Goal: Task Accomplishment & Management: Manage account settings

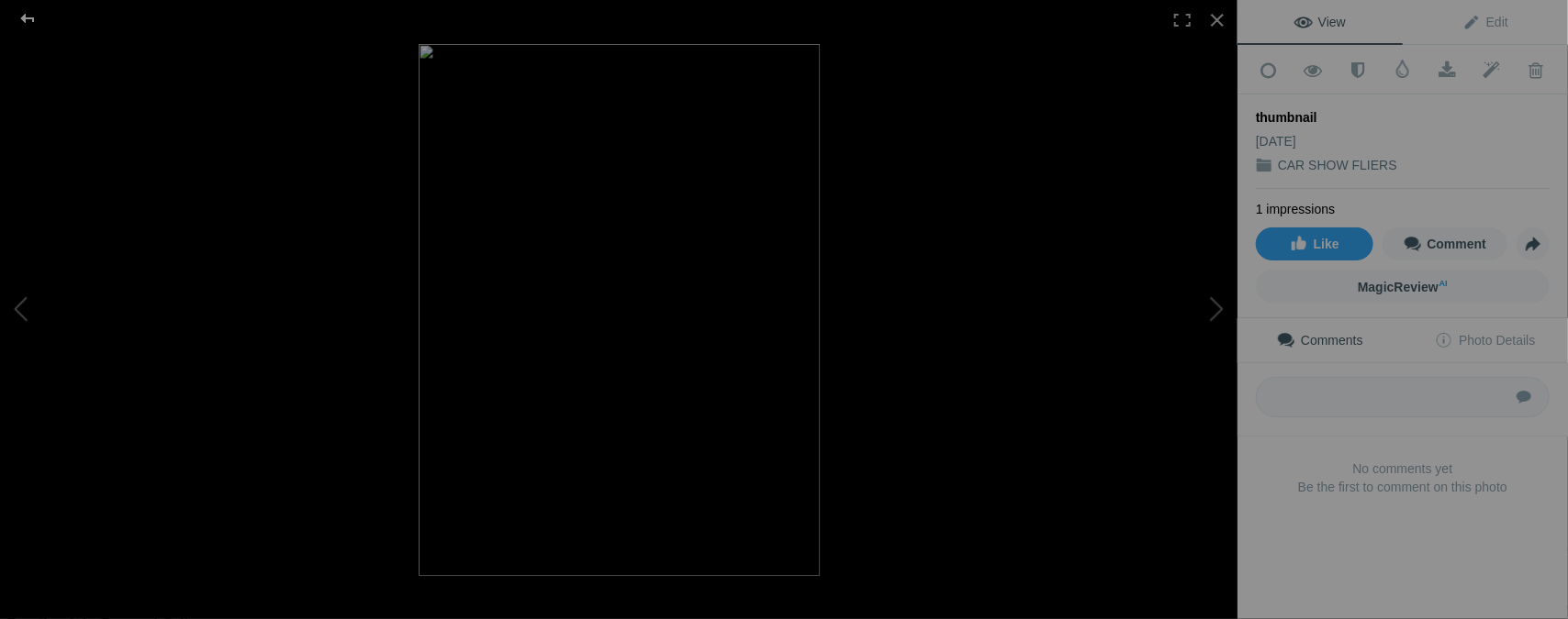
click at [31, 17] on div at bounding box center [27, 18] width 66 height 37
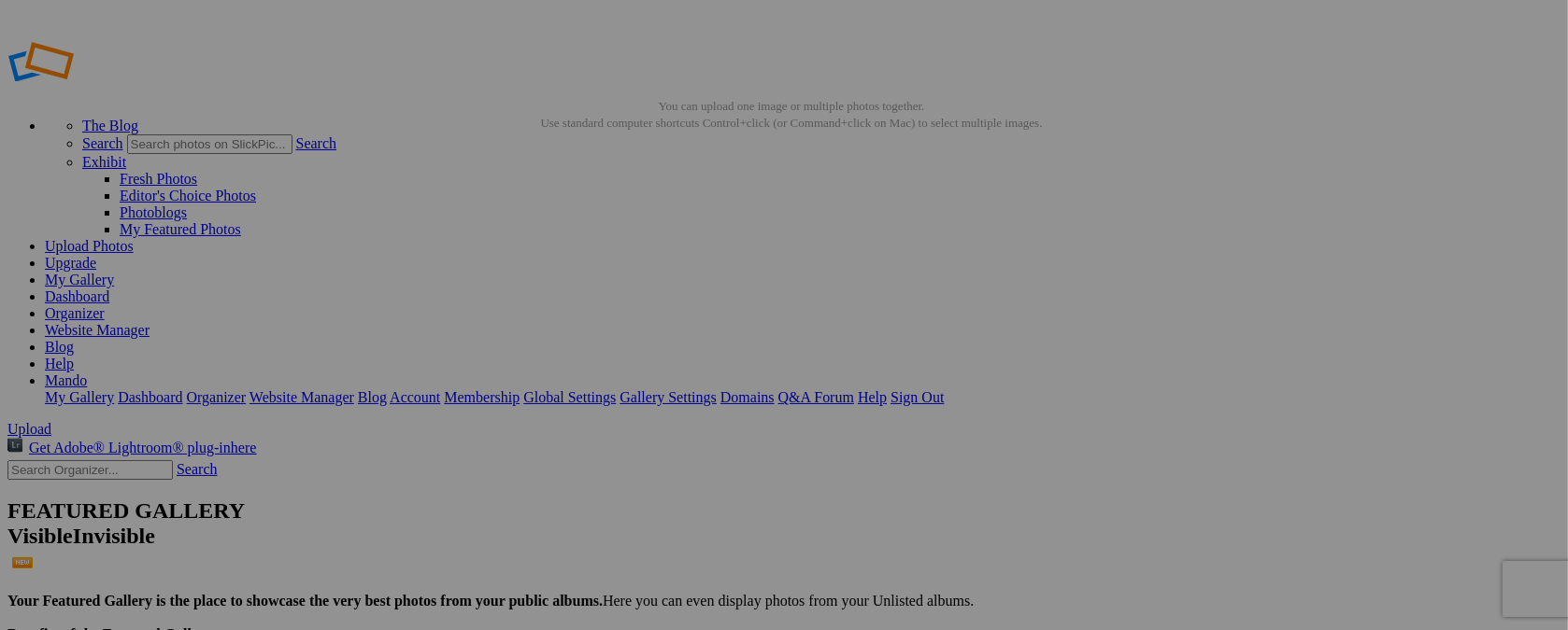
type input "t"
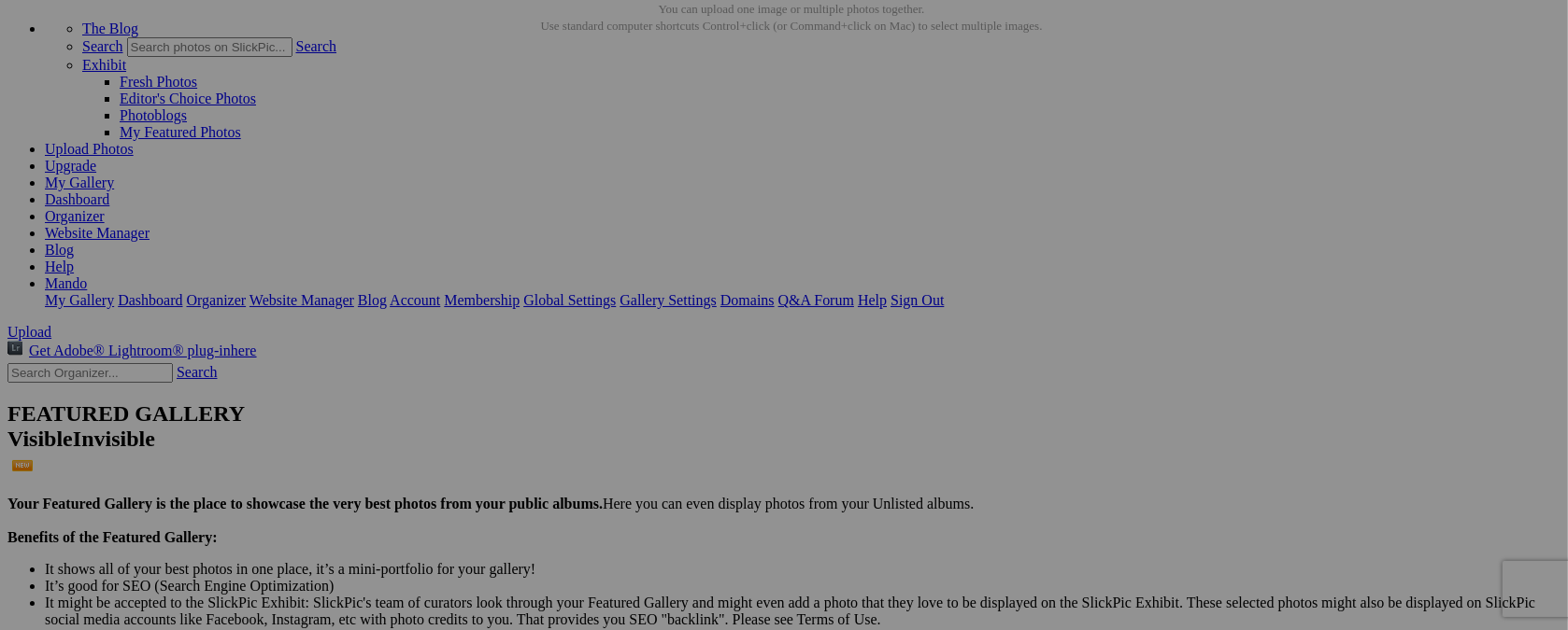
scroll to position [108, 0]
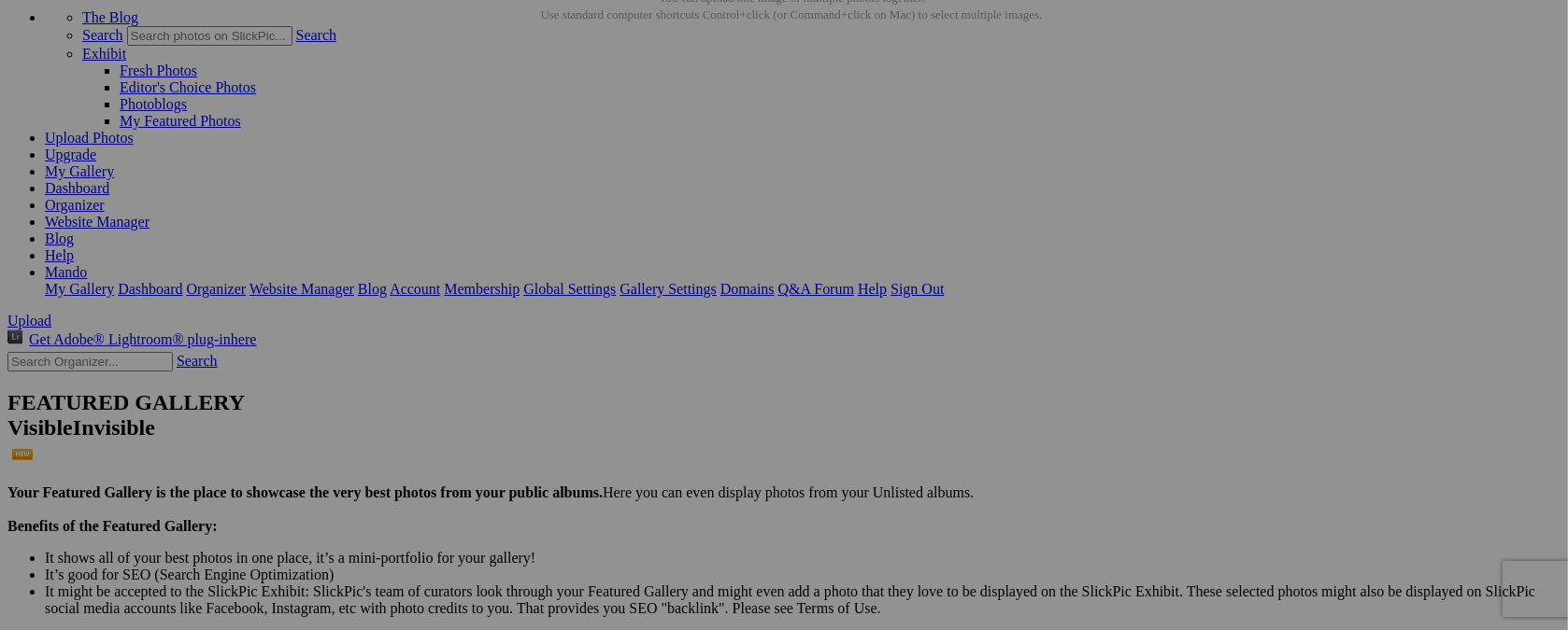
type input "[DATE] / CAR SHOW"
drag, startPoint x: 1023, startPoint y: 192, endPoint x: 1379, endPoint y: 172, distance: 356.6
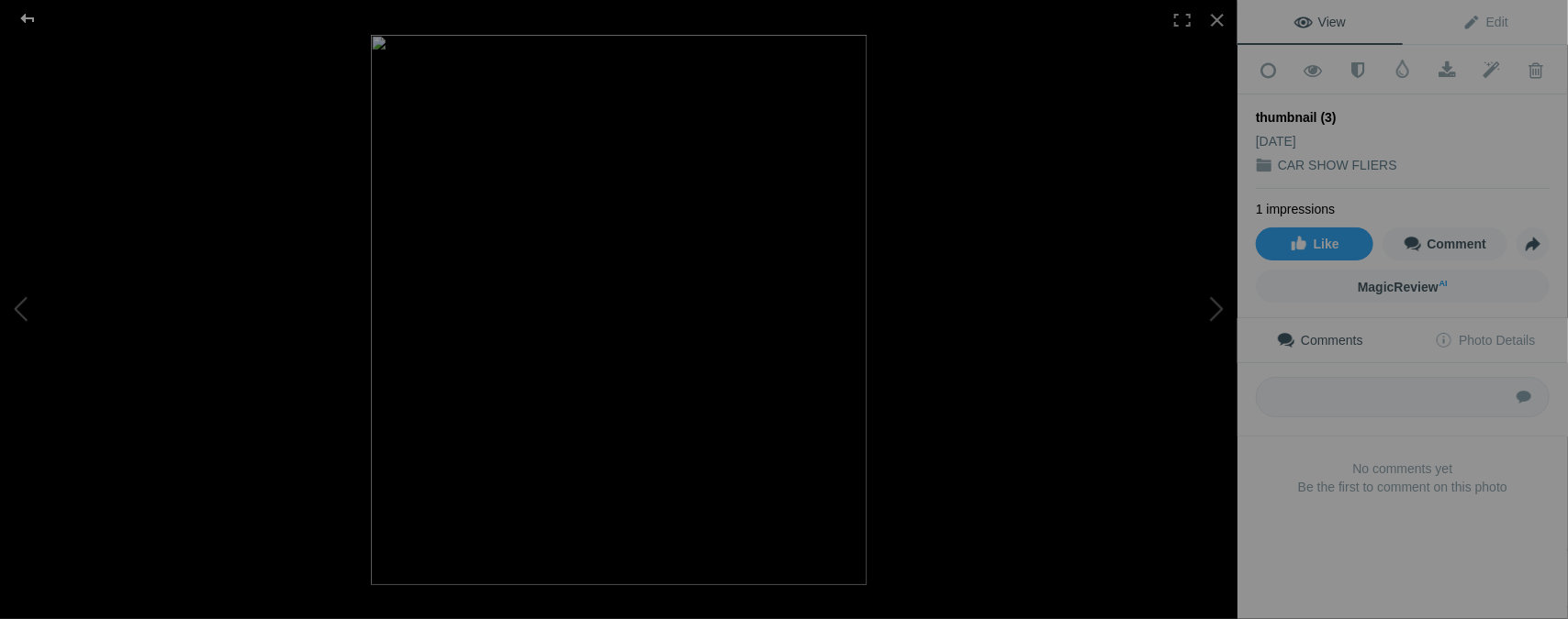
click at [26, 18] on div at bounding box center [27, 18] width 66 height 37
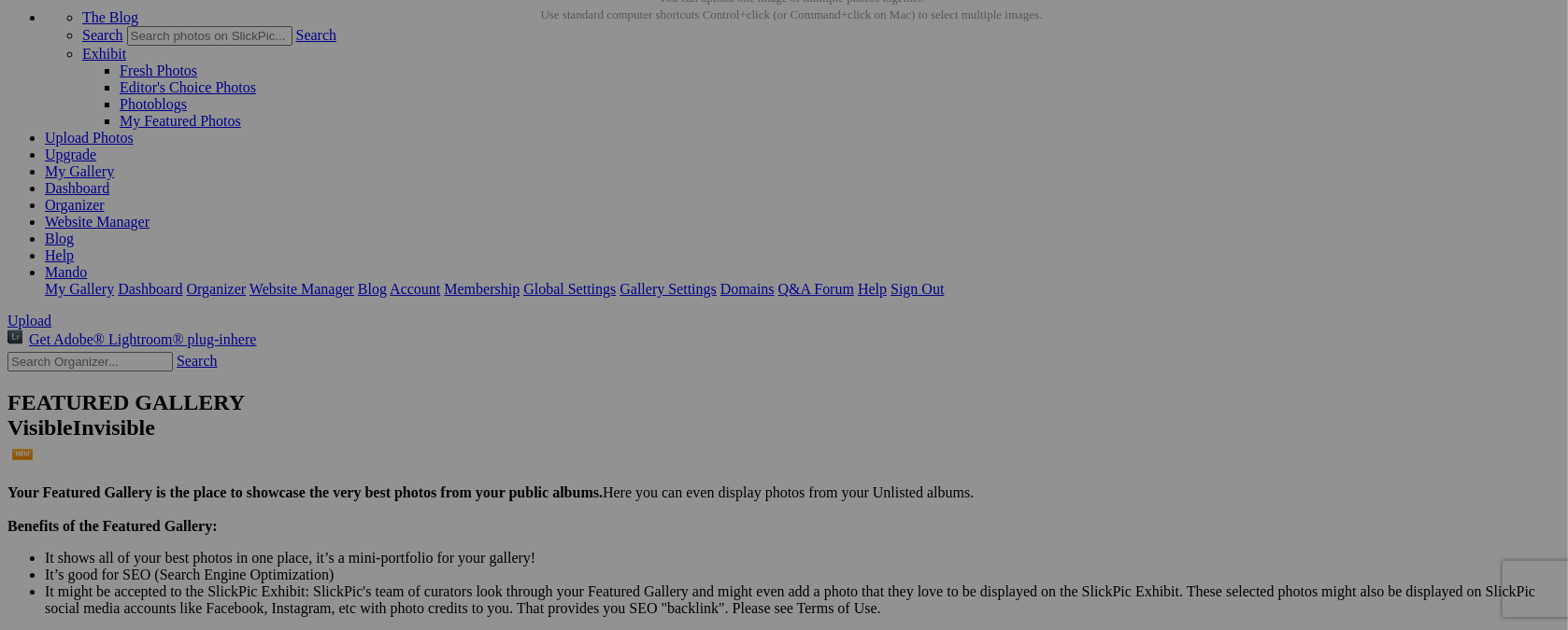
type input "t"
type input "[DATE] / [GEOGRAPHIC_DATA], [GEOGRAPHIC_DATA]."
drag, startPoint x: 668, startPoint y: 178, endPoint x: 724, endPoint y: 455, distance: 282.6
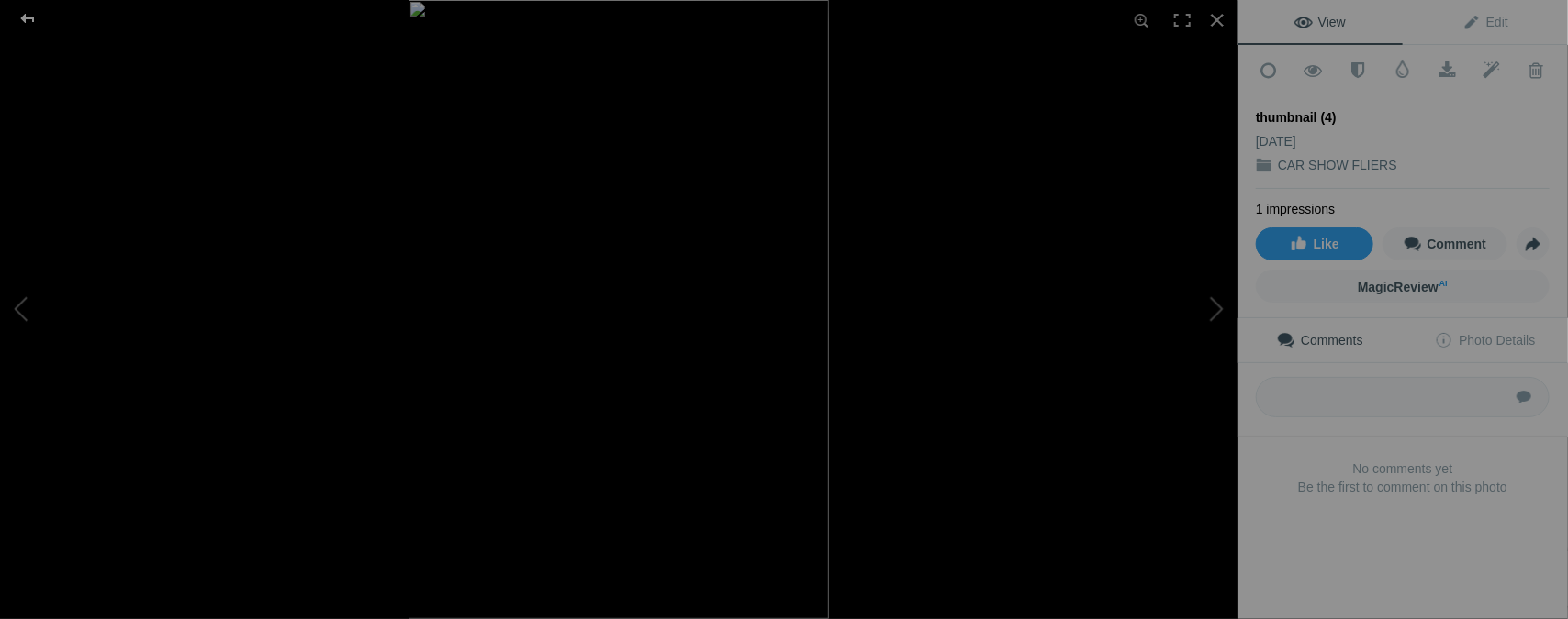
click at [31, 20] on div at bounding box center [27, 18] width 66 height 37
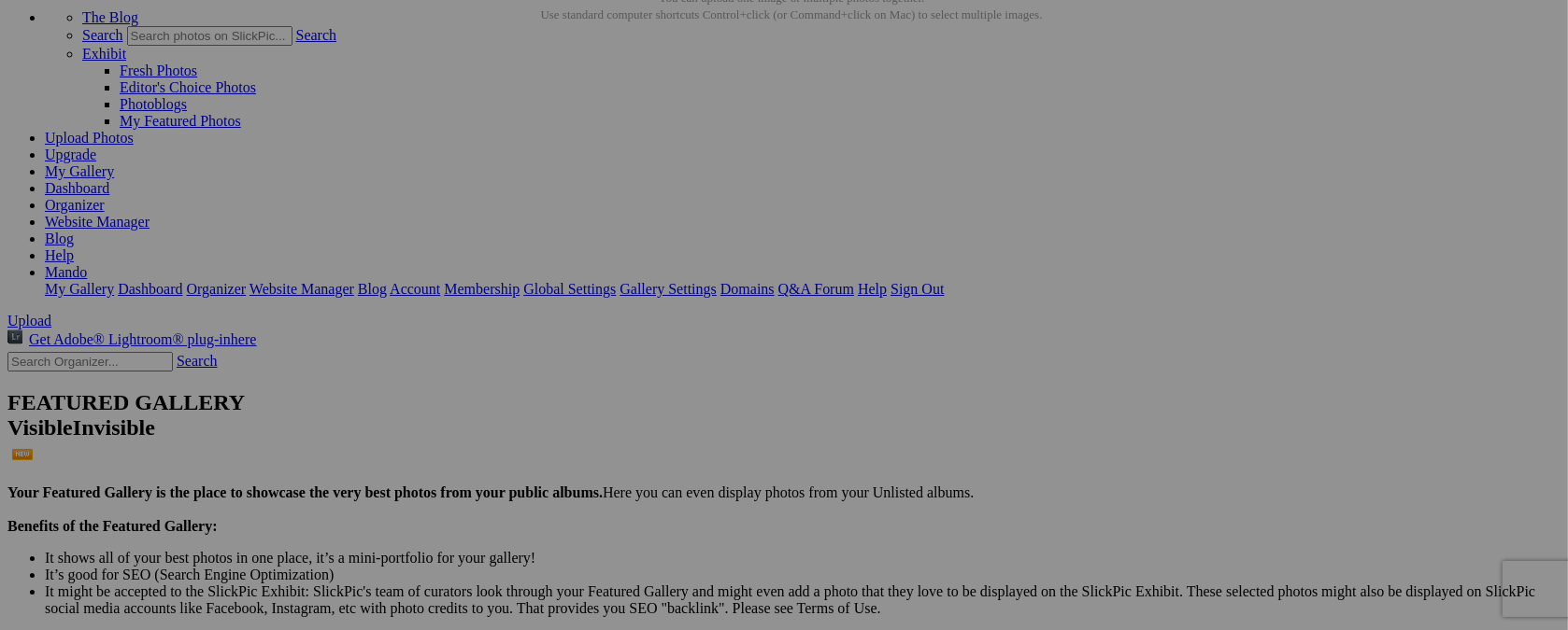
drag, startPoint x: 681, startPoint y: 204, endPoint x: 685, endPoint y: 187, distance: 17.5
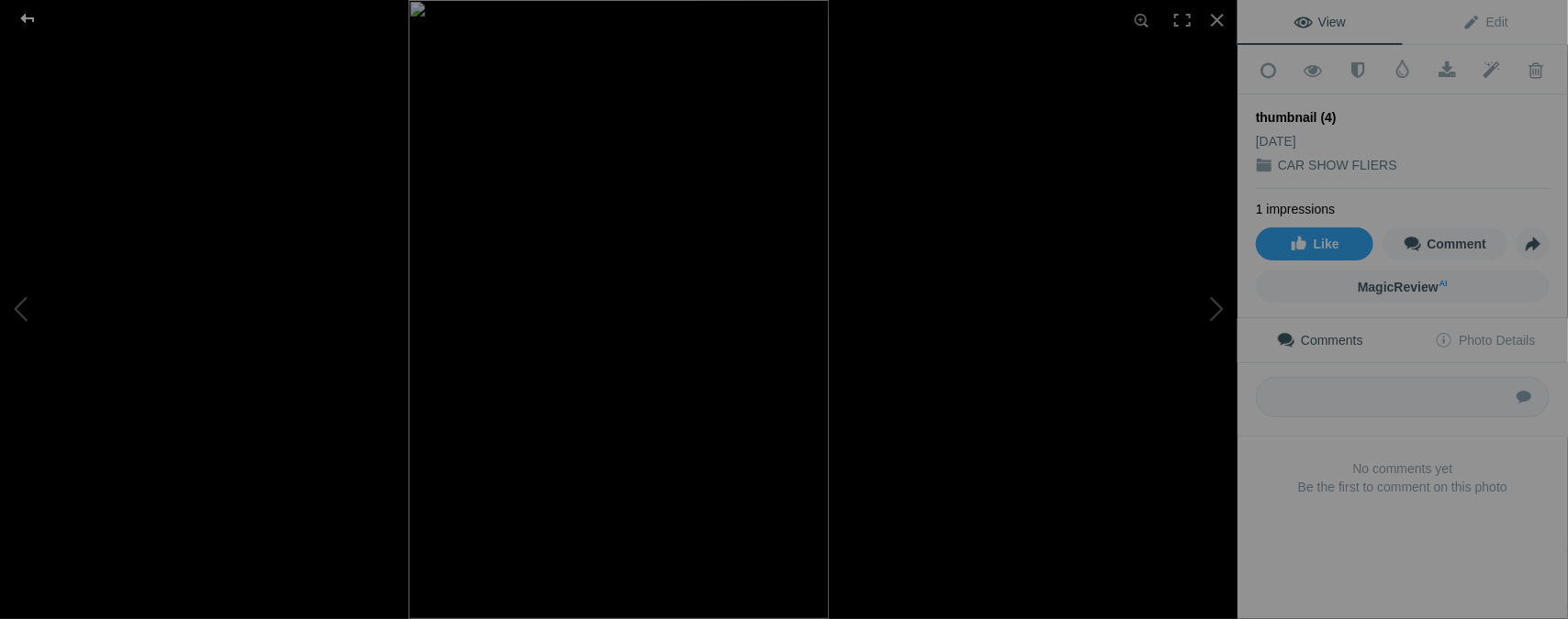
click at [26, 22] on div at bounding box center [27, 18] width 66 height 37
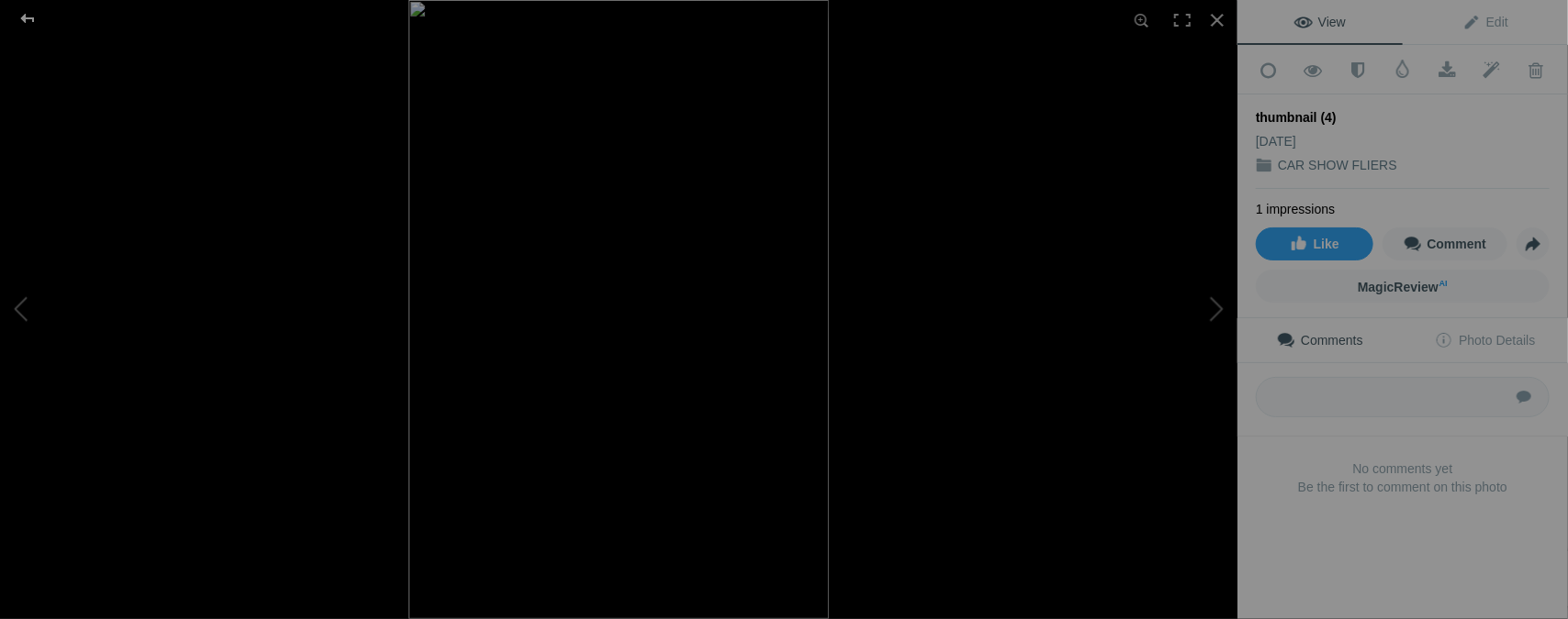
click at [31, 20] on div at bounding box center [27, 18] width 66 height 37
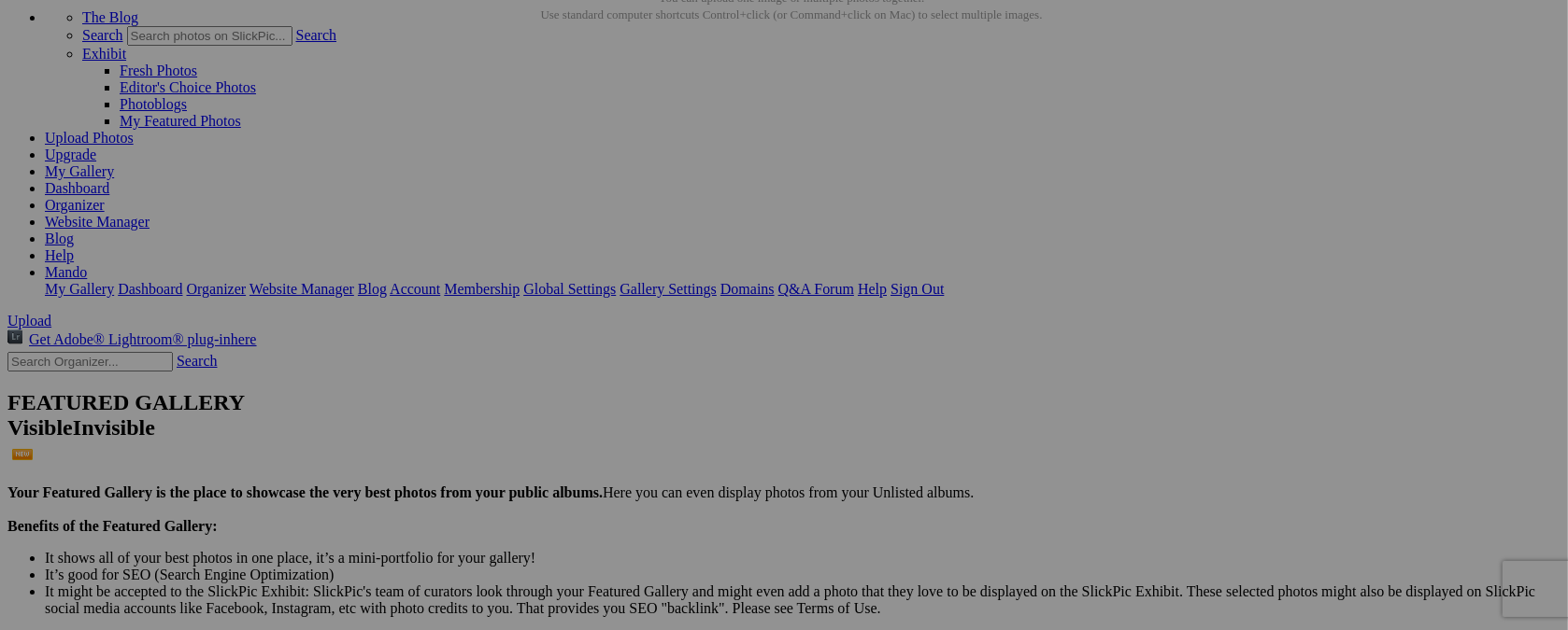
type input "t"
type input "[DATE] / [GEOGRAPHIC_DATA], [GEOGRAPHIC_DATA]."
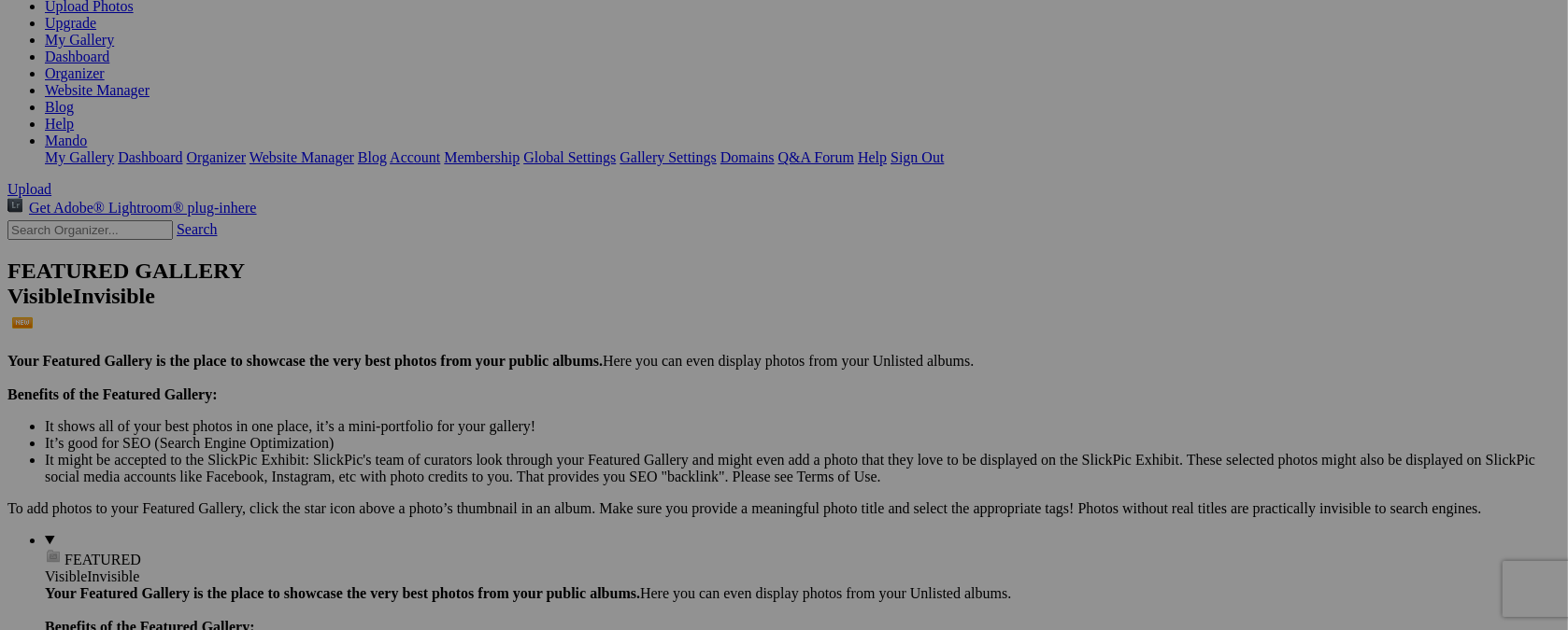
scroll to position [257, 0]
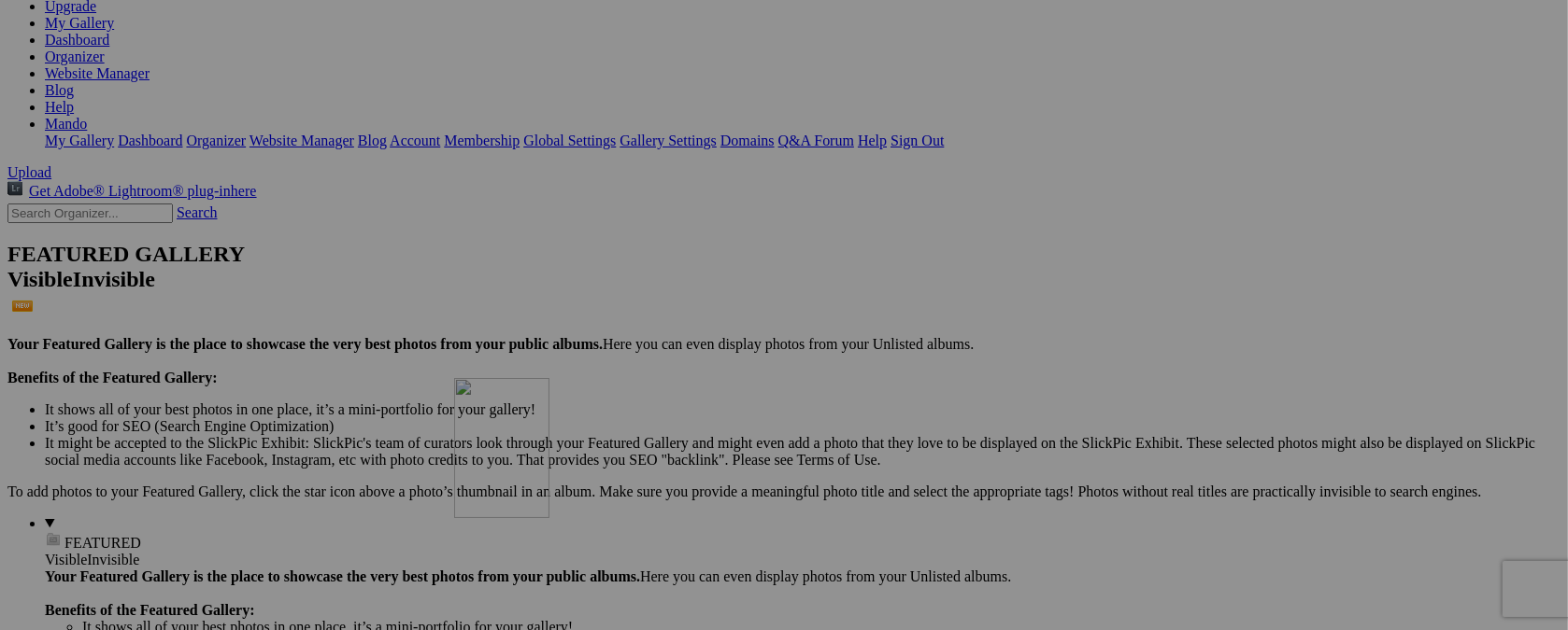
drag, startPoint x: 691, startPoint y: 94, endPoint x: 723, endPoint y: 539, distance: 446.1
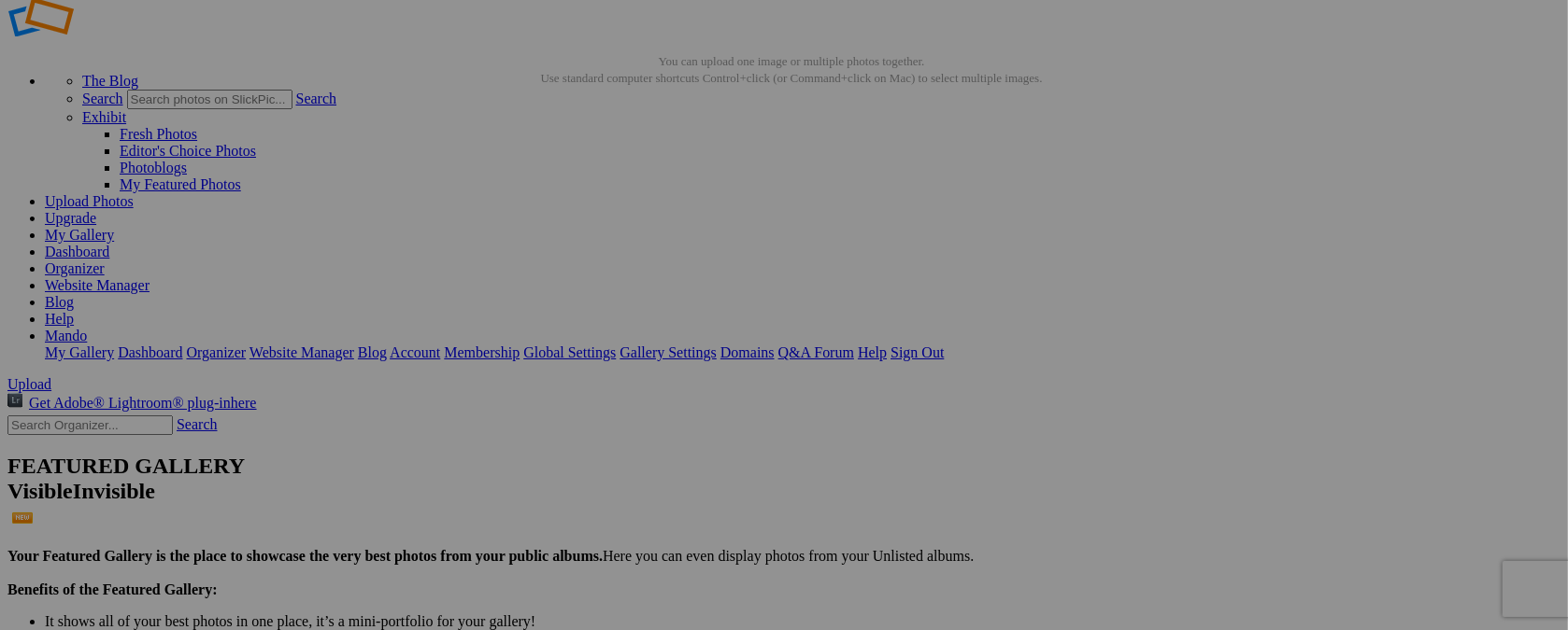
scroll to position [0, 0]
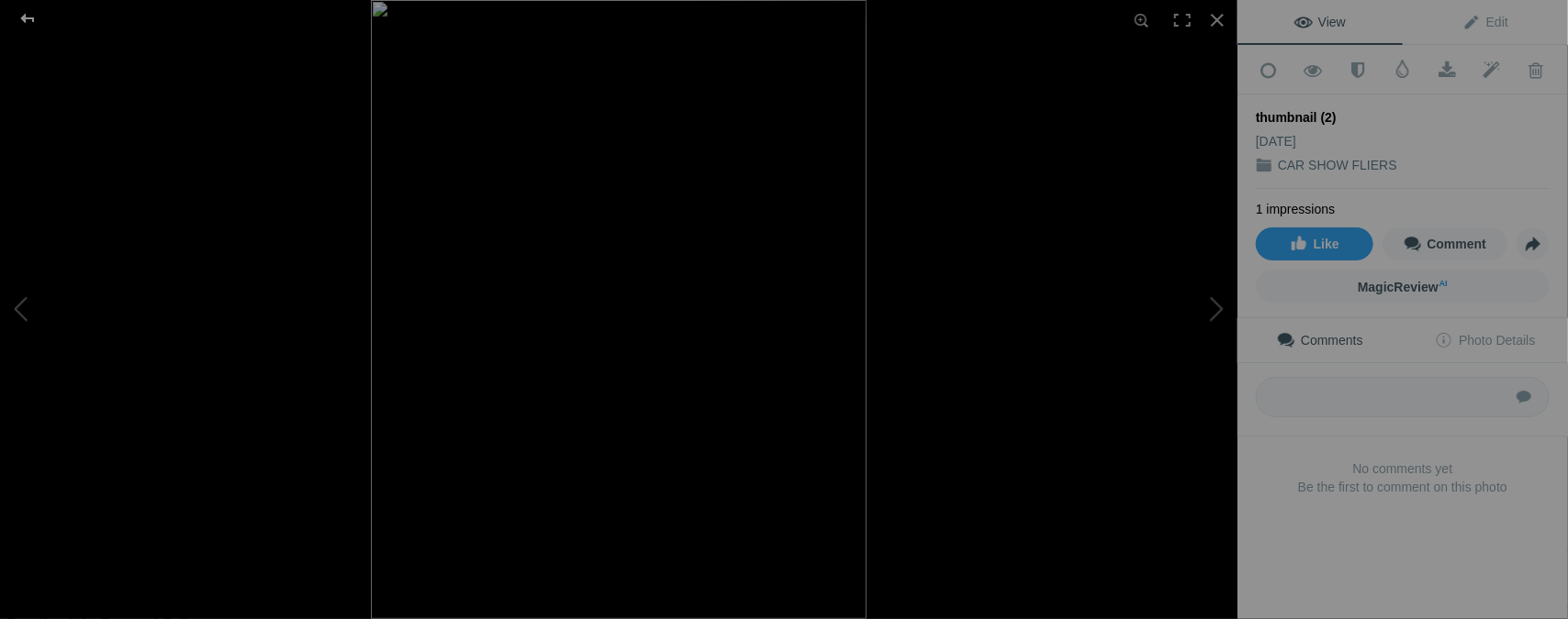
click at [32, 21] on div at bounding box center [27, 18] width 66 height 37
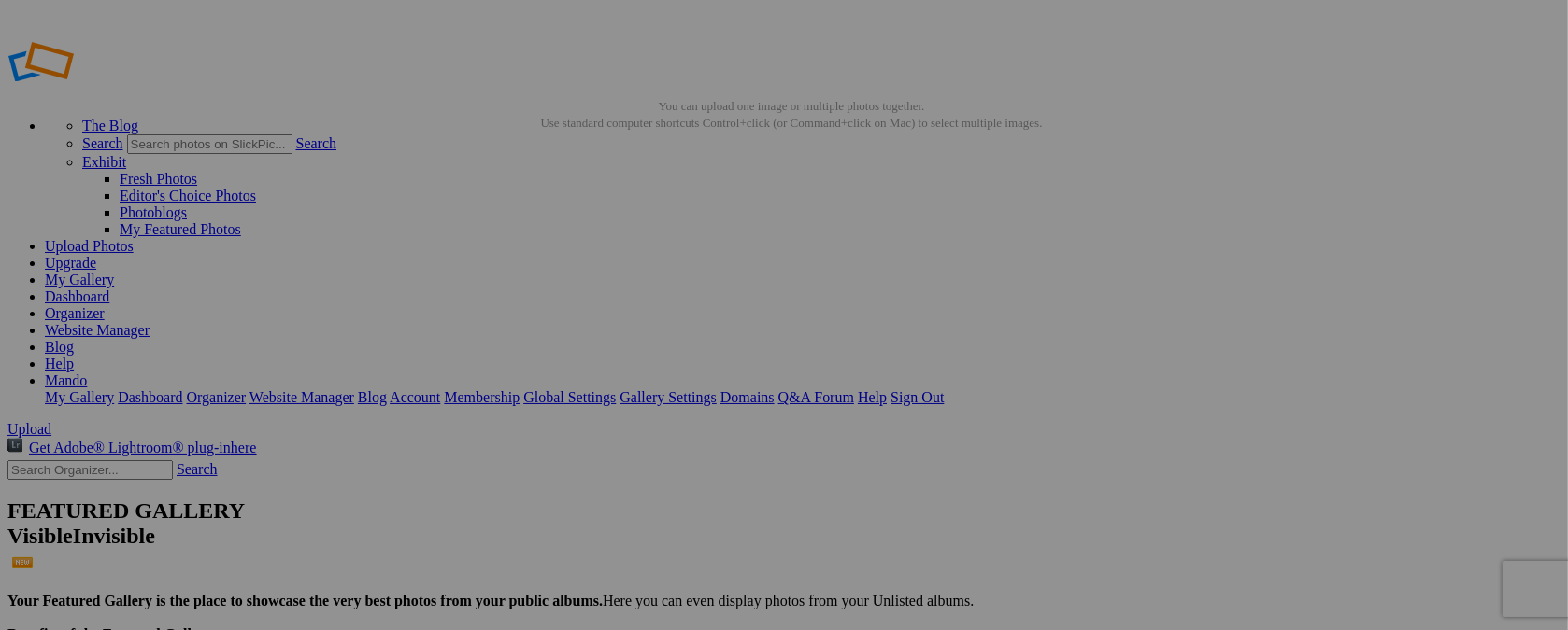
type input "t"
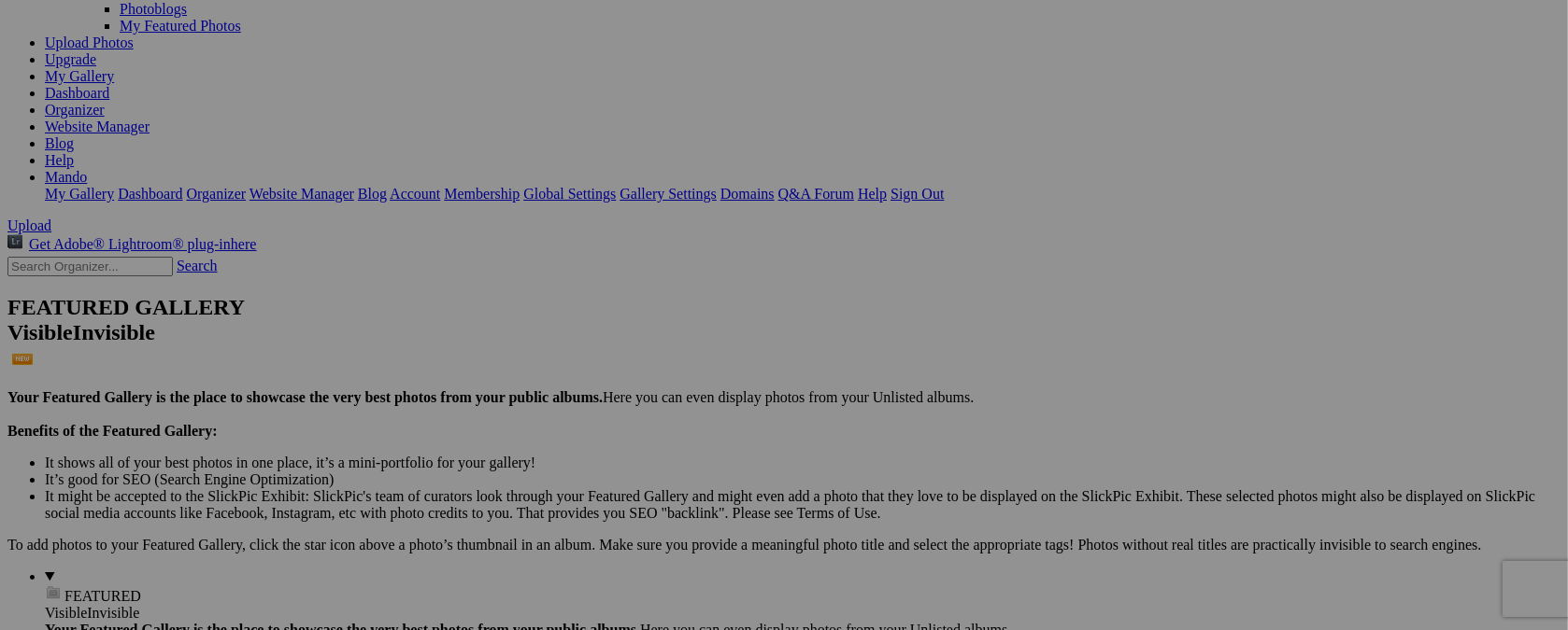
scroll to position [238, 0]
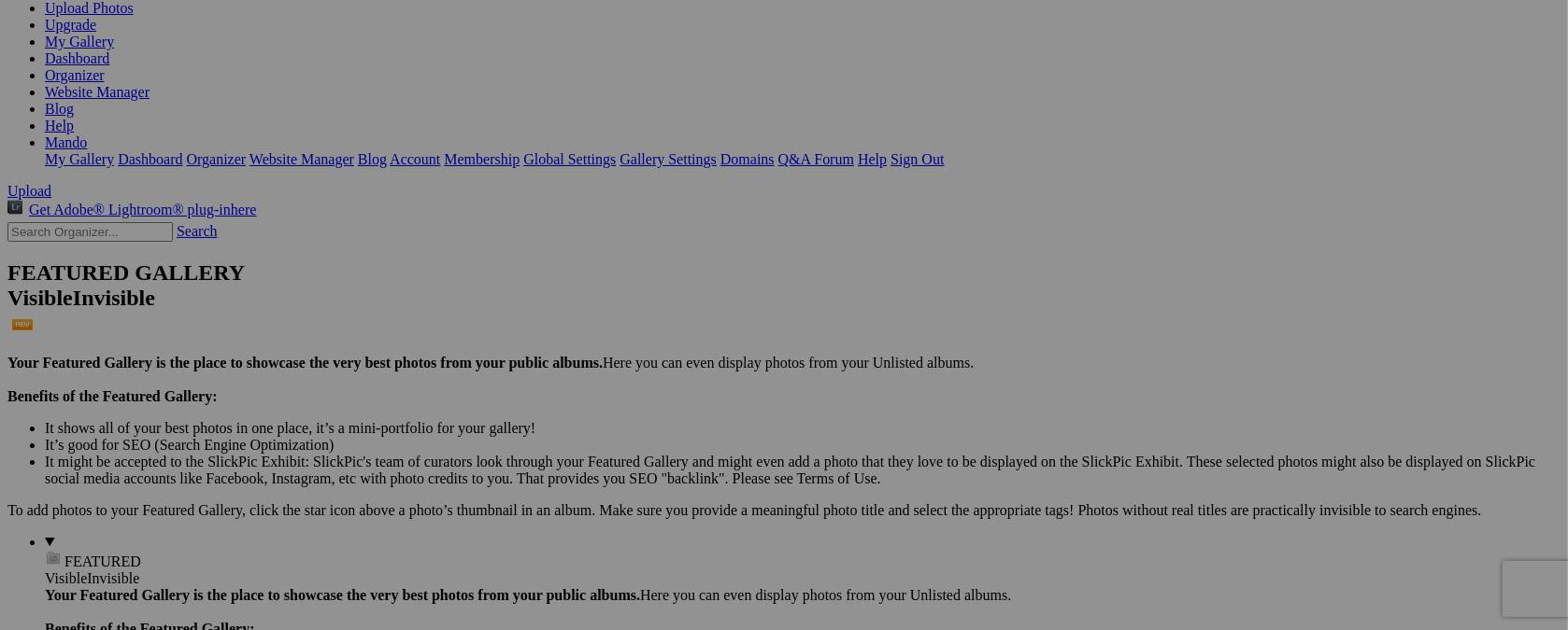
type input "[DATE] / BIKE RUN"
drag, startPoint x: 517, startPoint y: 106, endPoint x: 911, endPoint y: 552, distance: 595.1
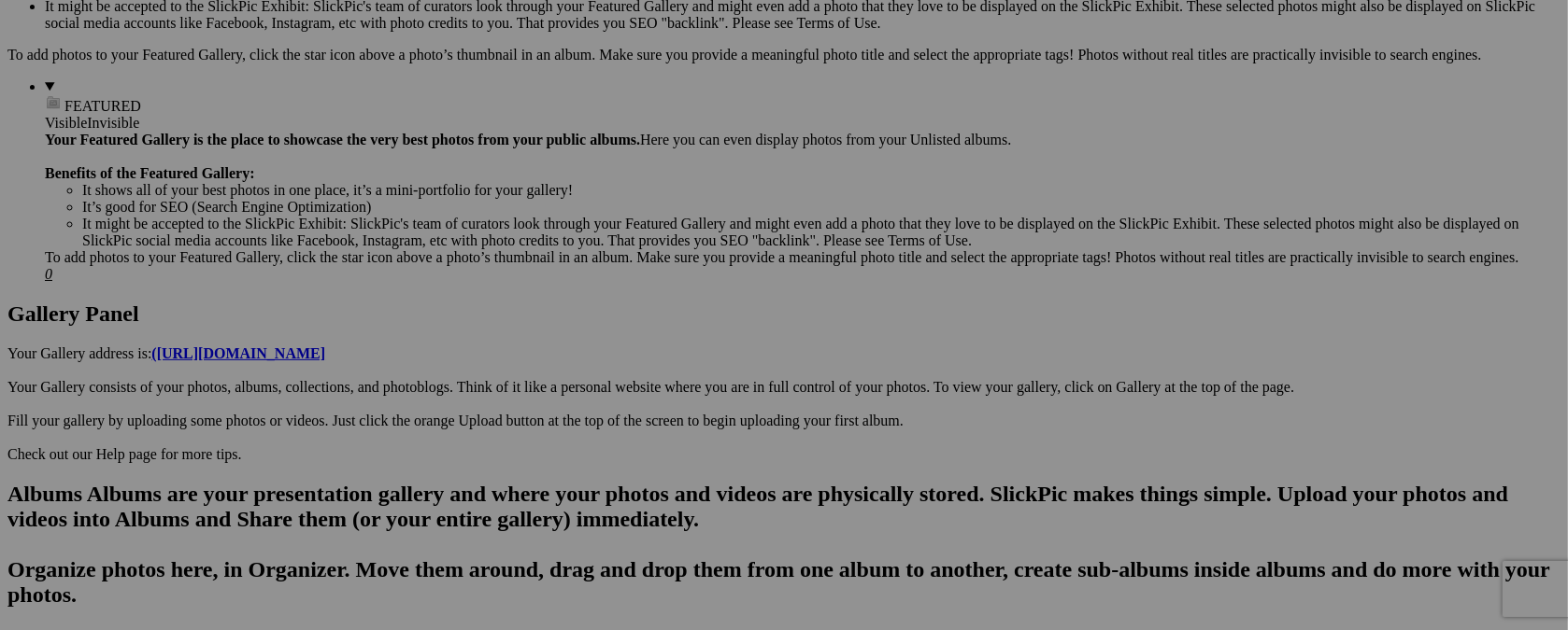
scroll to position [700, 0]
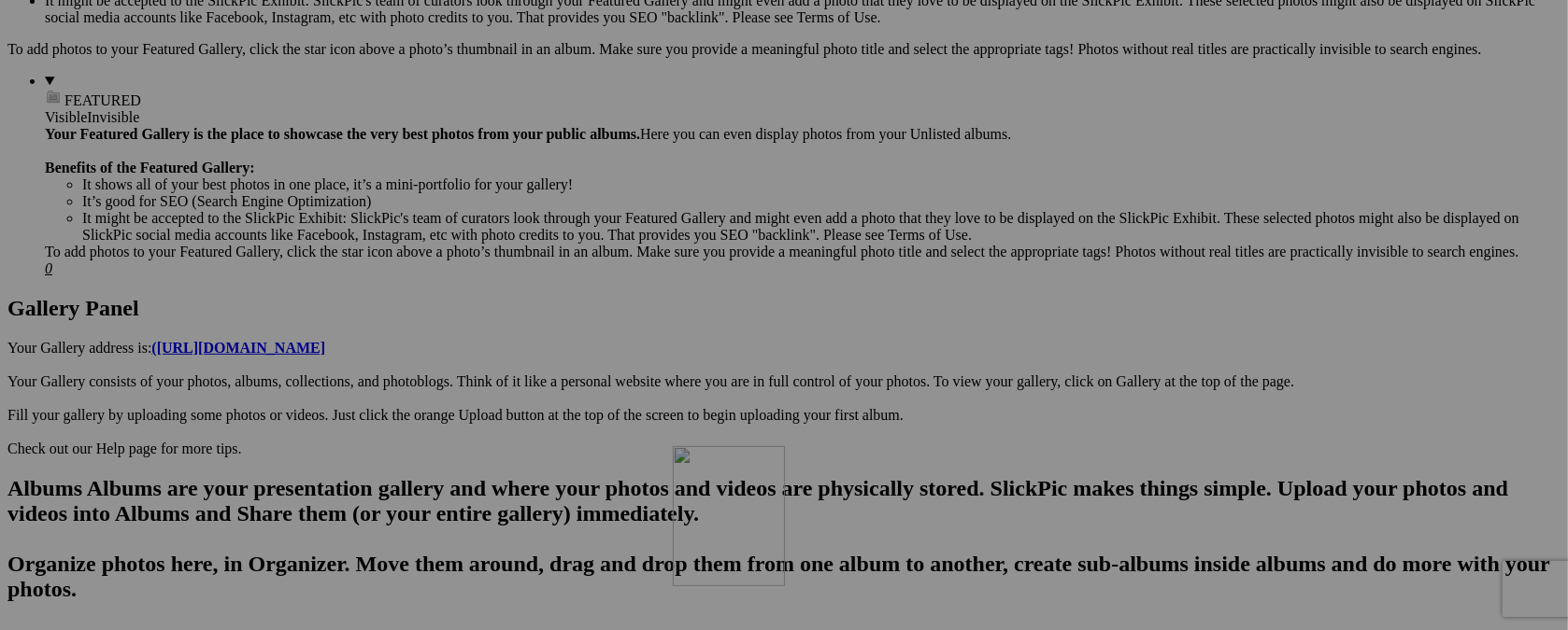
drag, startPoint x: 875, startPoint y: 118, endPoint x: 942, endPoint y: 609, distance: 495.6
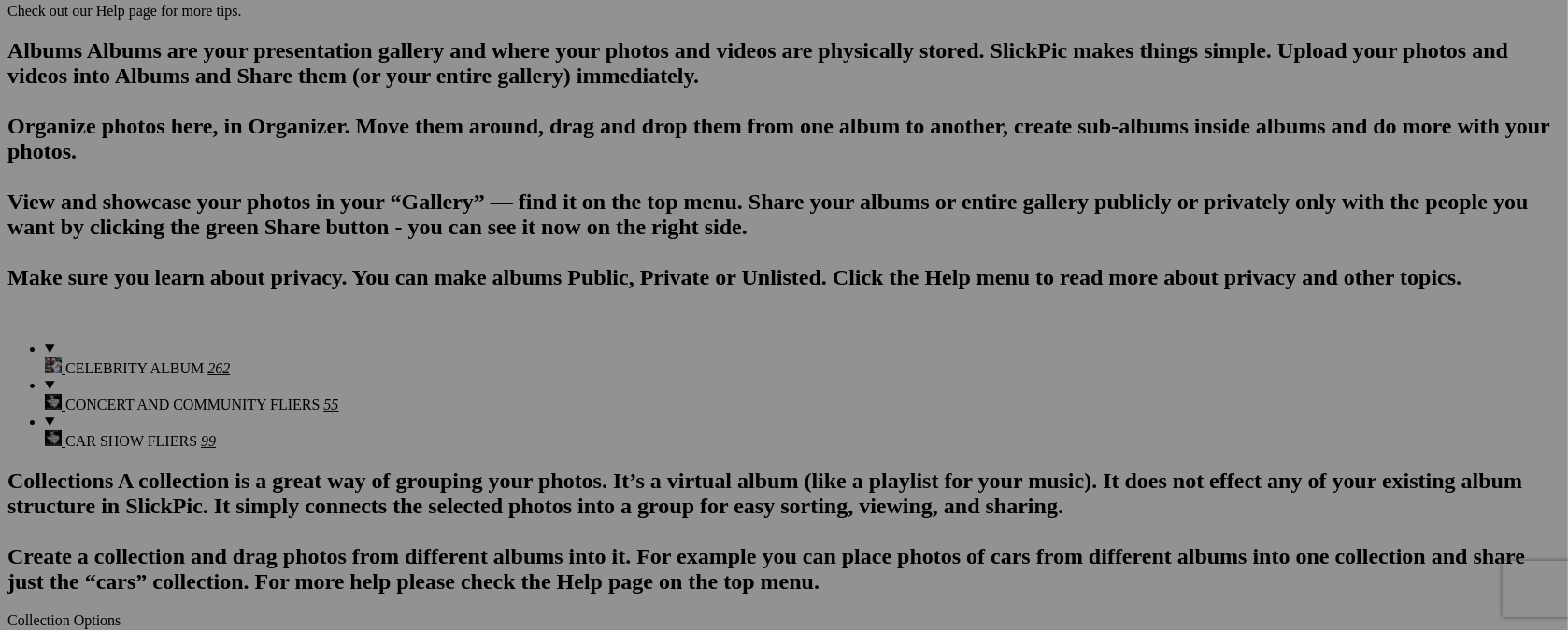
scroll to position [1172, 0]
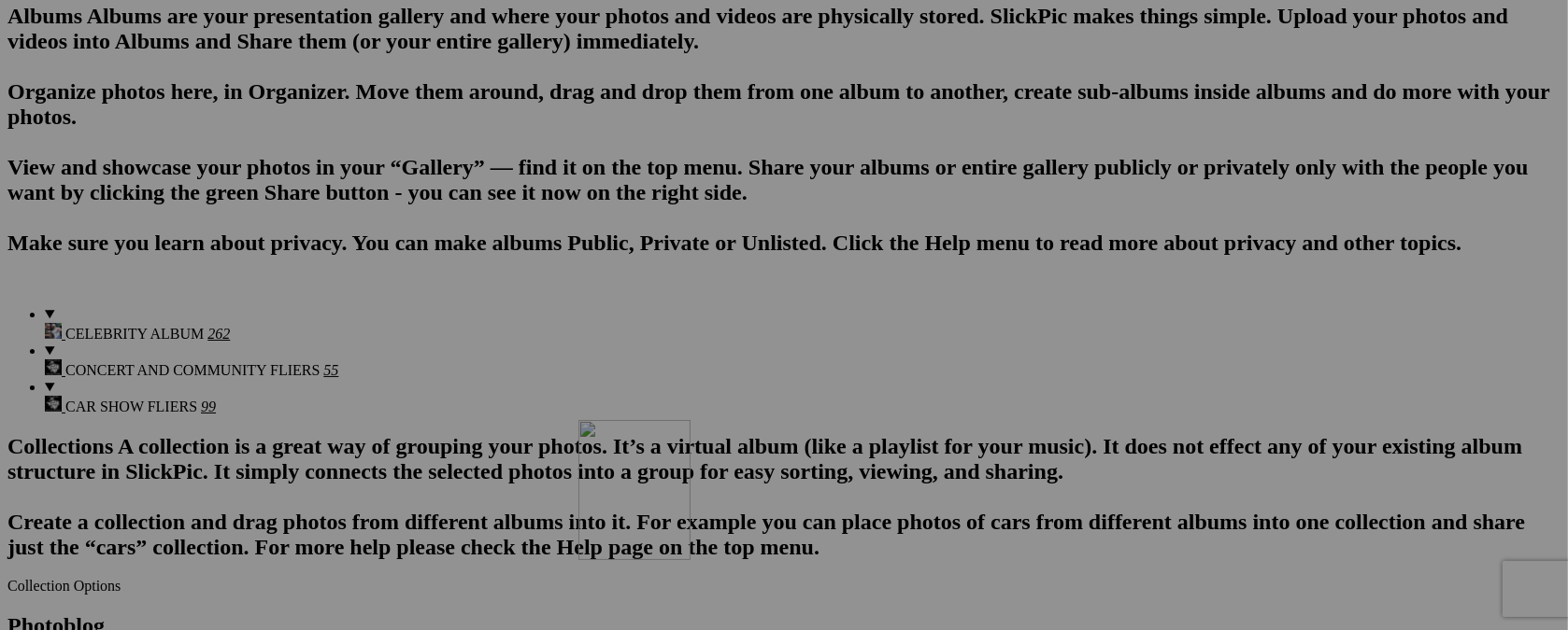
drag, startPoint x: 1002, startPoint y: 118, endPoint x: 847, endPoint y: 582, distance: 489.2
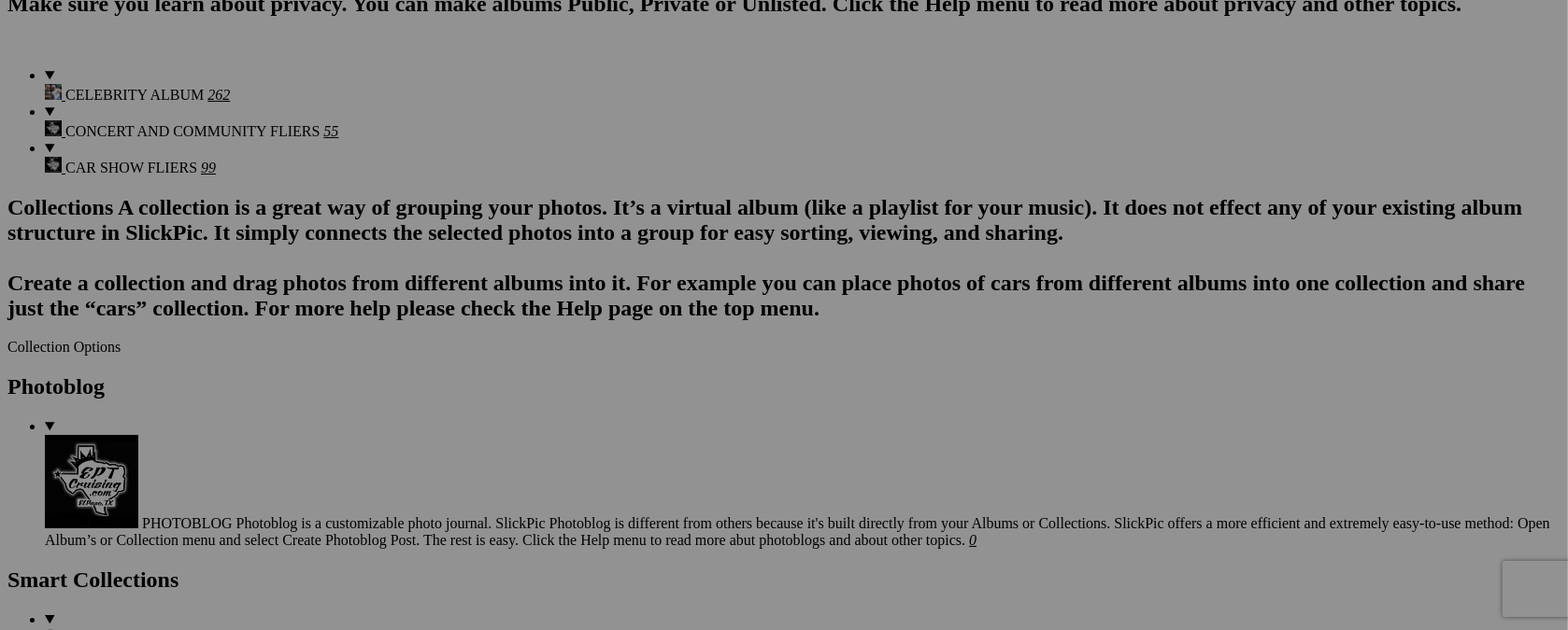
scroll to position [1417, 0]
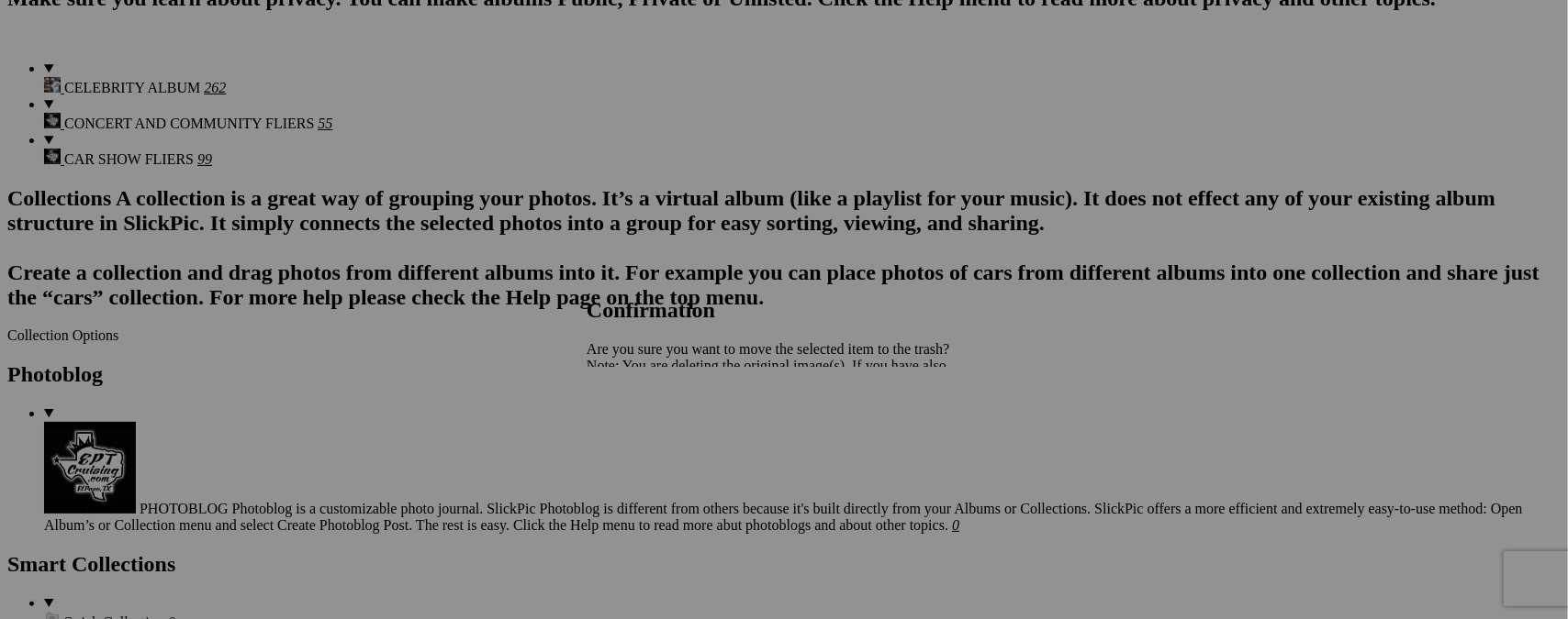
click at [648, 430] on span "Yes" at bounding box center [637, 430] width 22 height 16
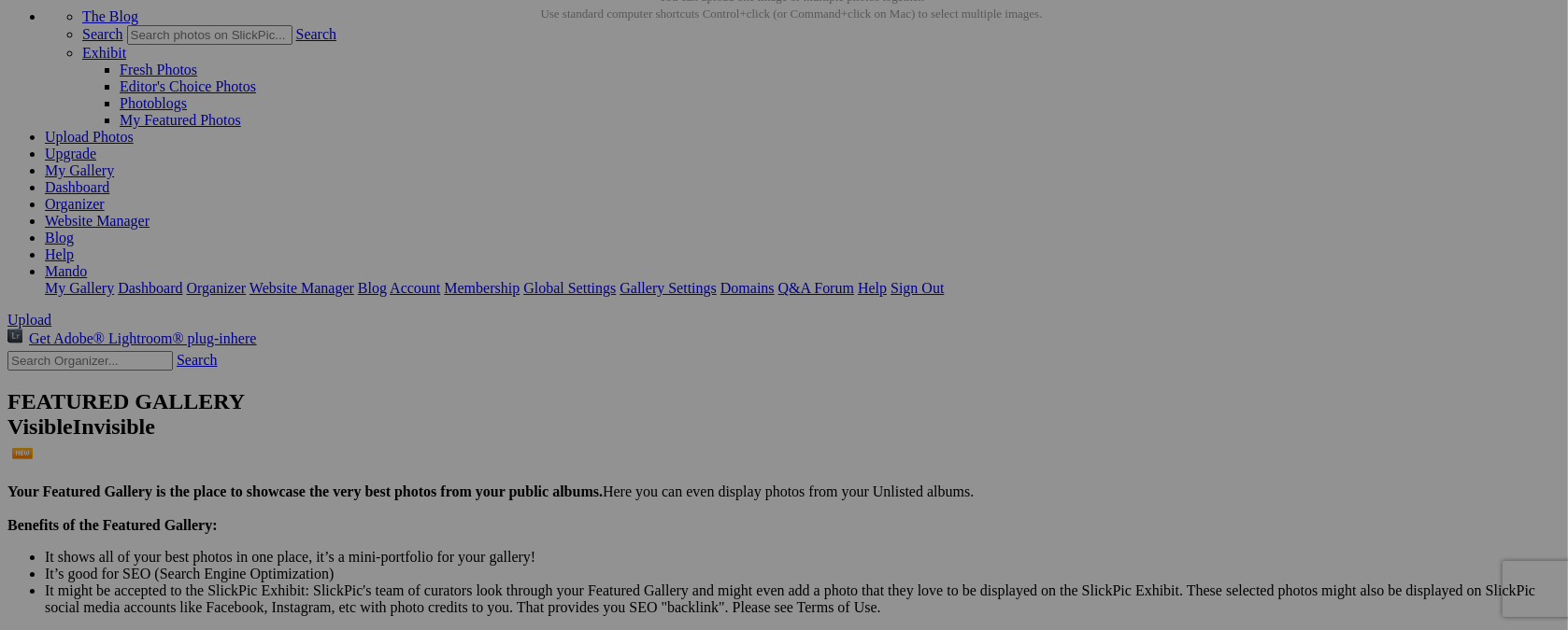
scroll to position [0, 0]
